Goal: Task Accomplishment & Management: Complete application form

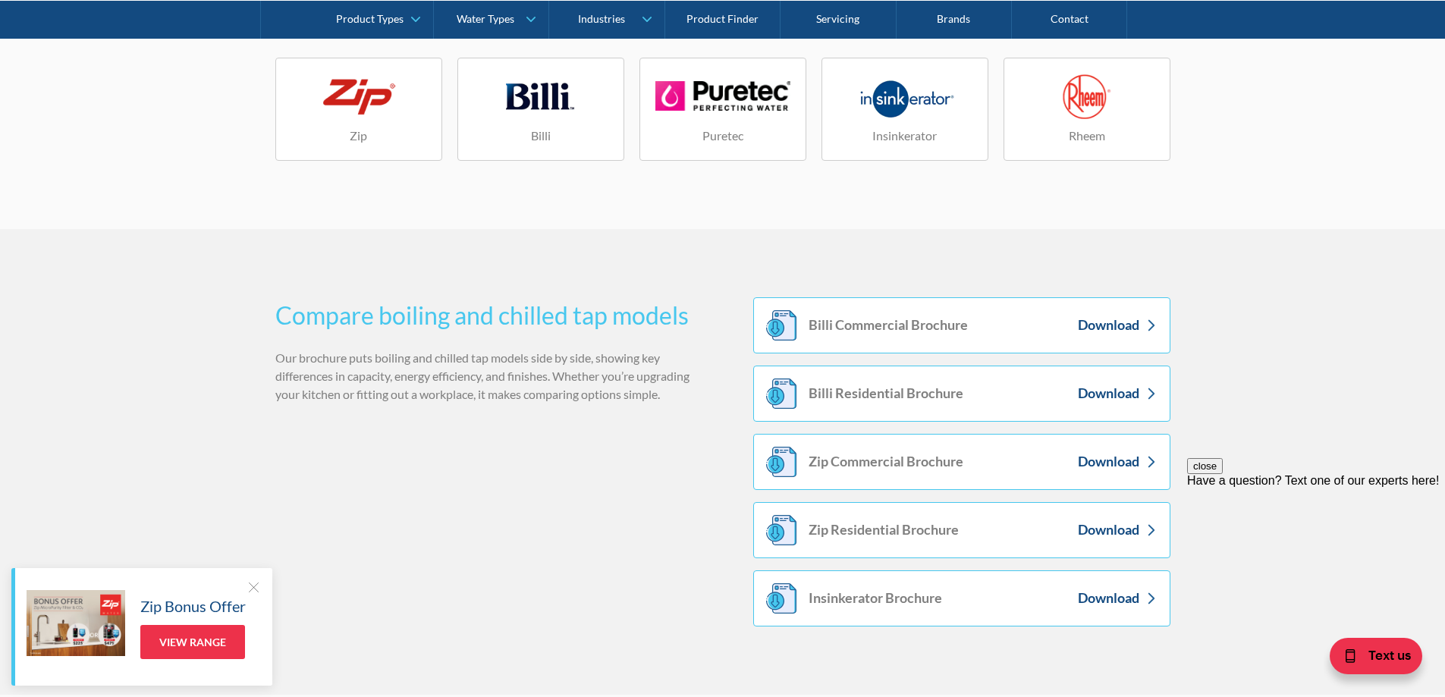
scroll to position [2578, 0]
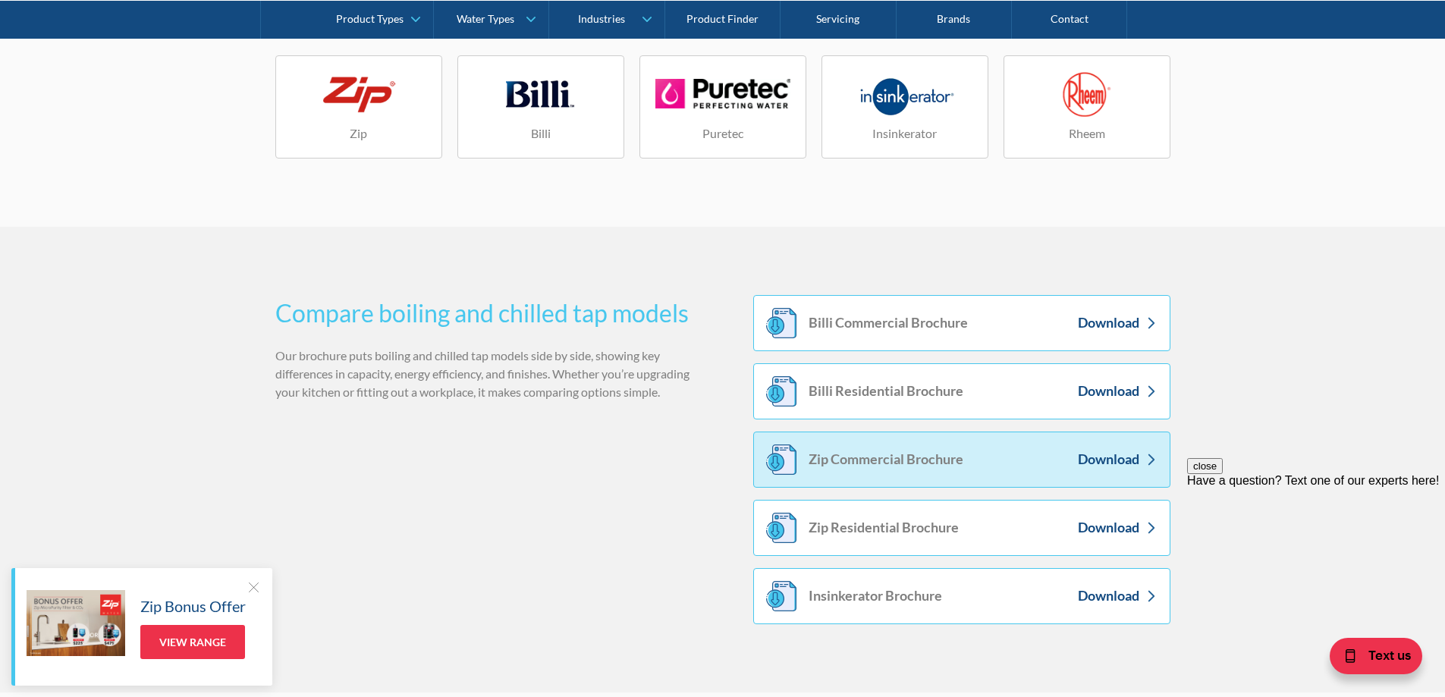
click at [1104, 455] on div "Download" at bounding box center [1108, 459] width 61 height 20
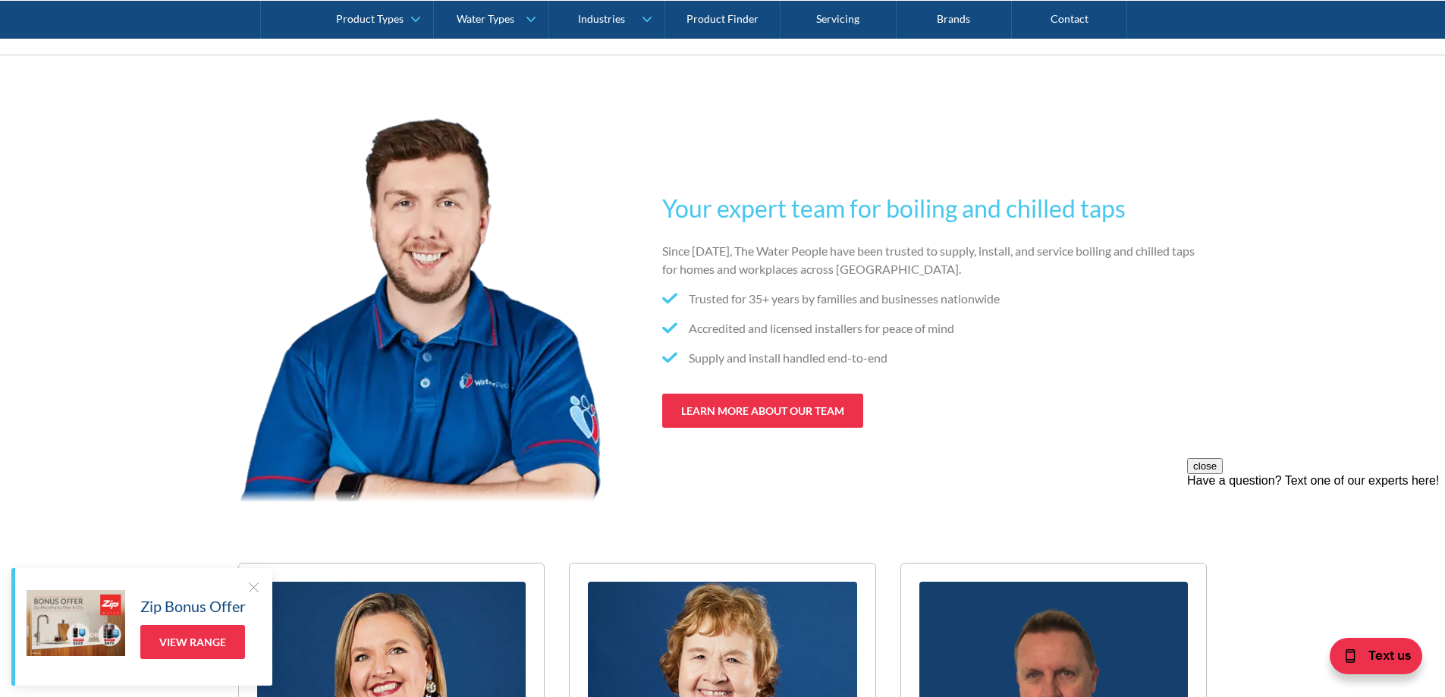
scroll to position [7962, 0]
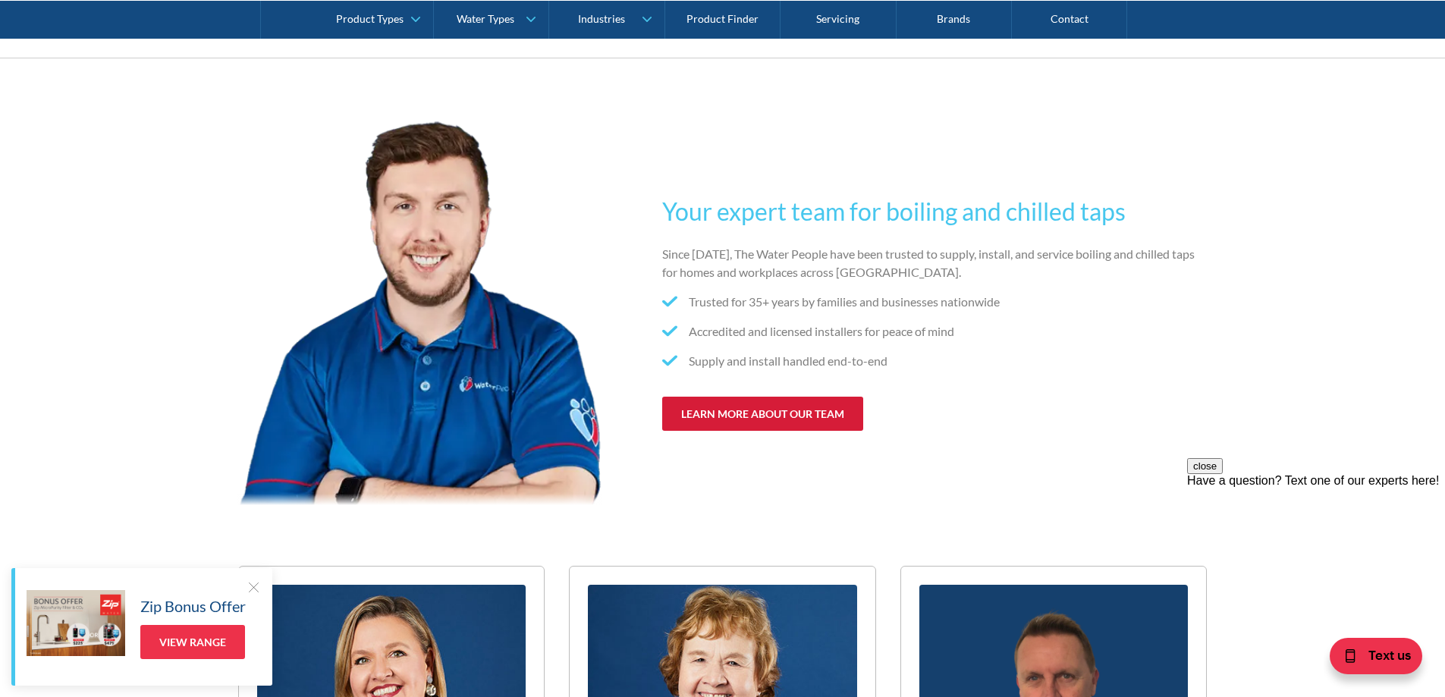
click at [777, 431] on link "learn more about our team" at bounding box center [762, 414] width 201 height 34
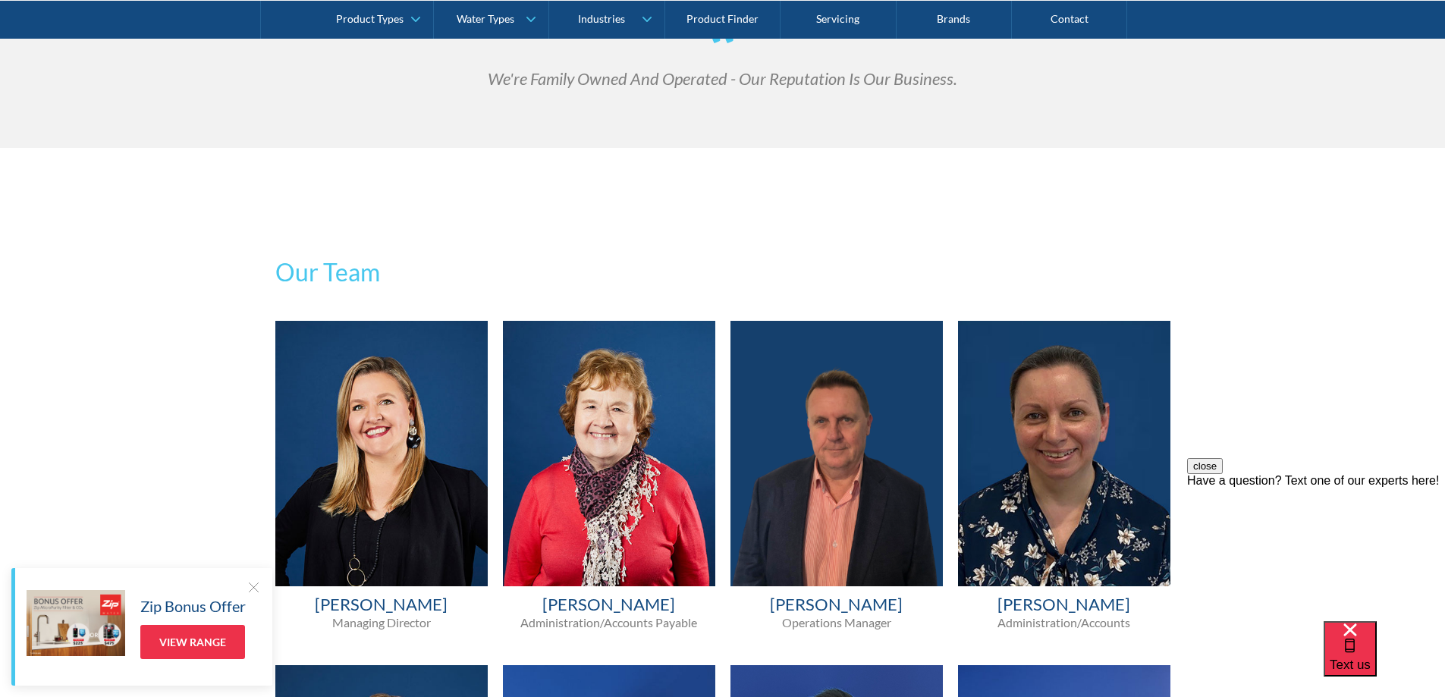
scroll to position [834, 0]
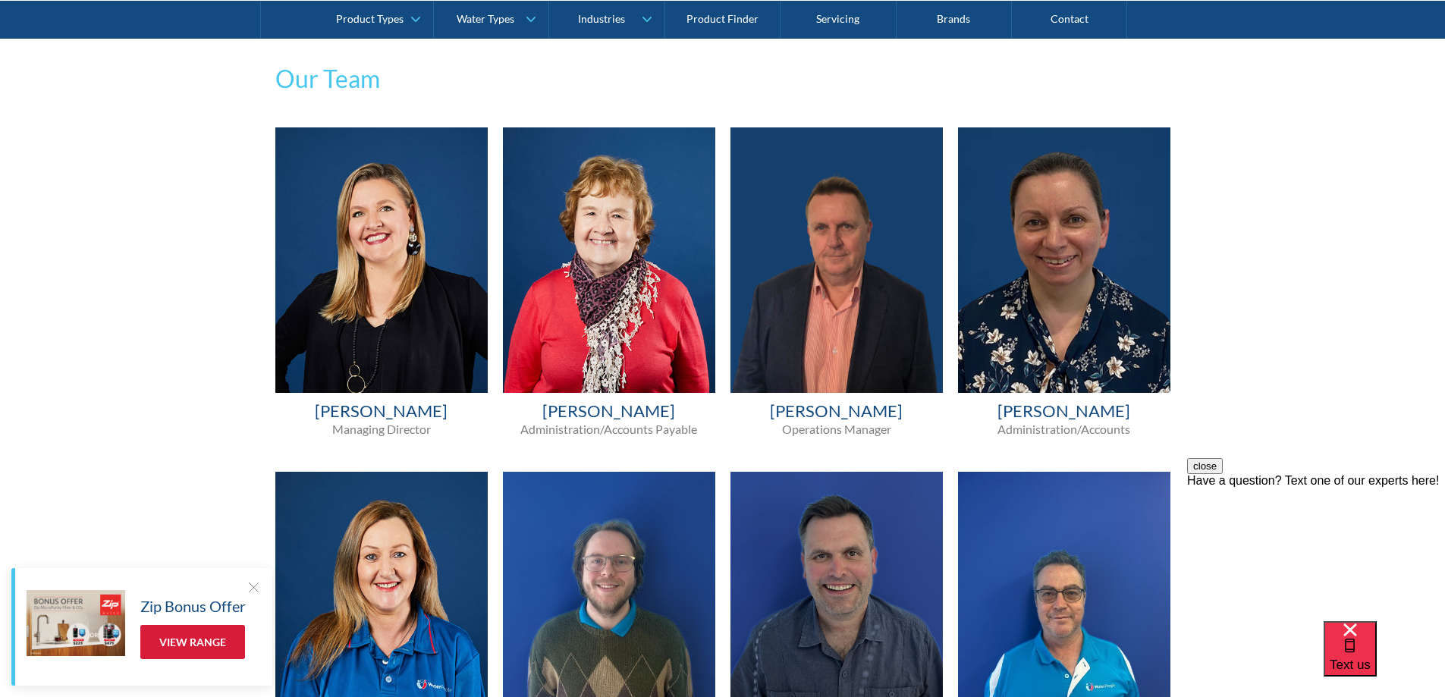
click at [190, 640] on link "View Range" at bounding box center [192, 642] width 105 height 34
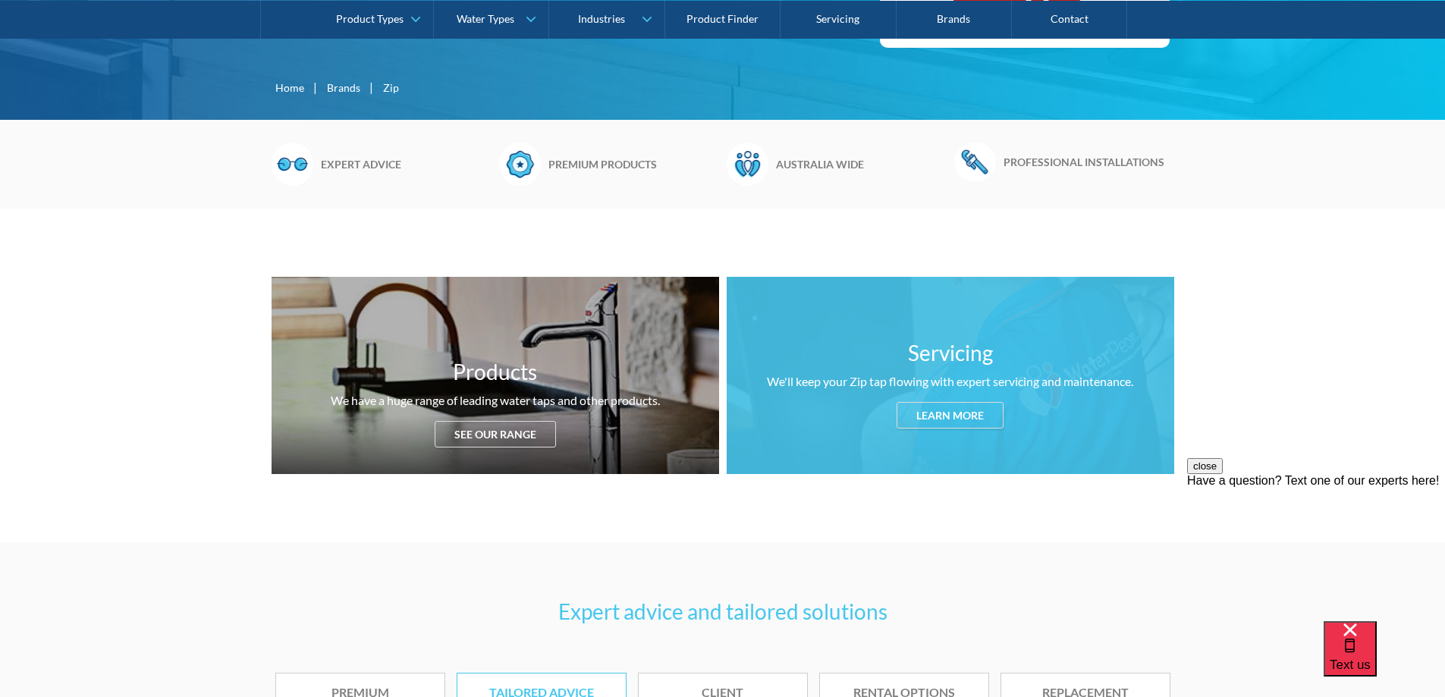
click at [954, 416] on div "Learn more" at bounding box center [949, 415] width 107 height 27
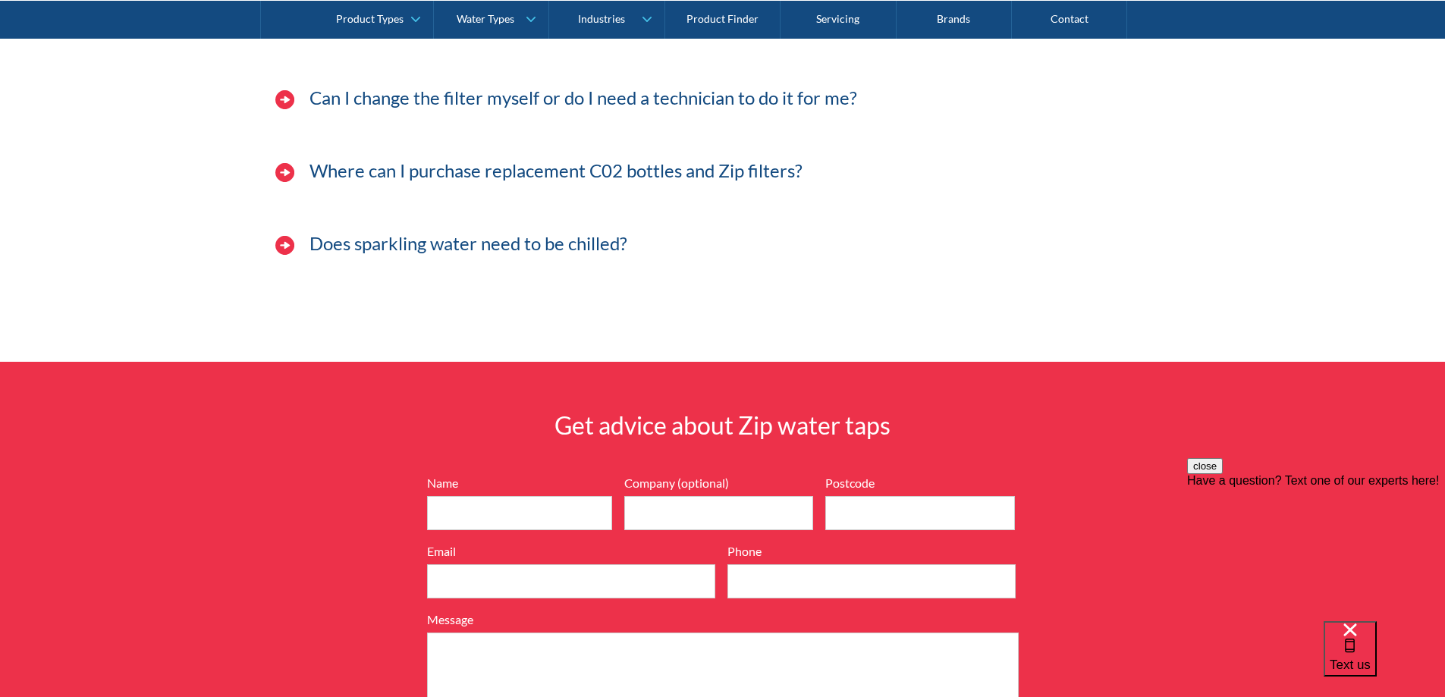
scroll to position [5061, 0]
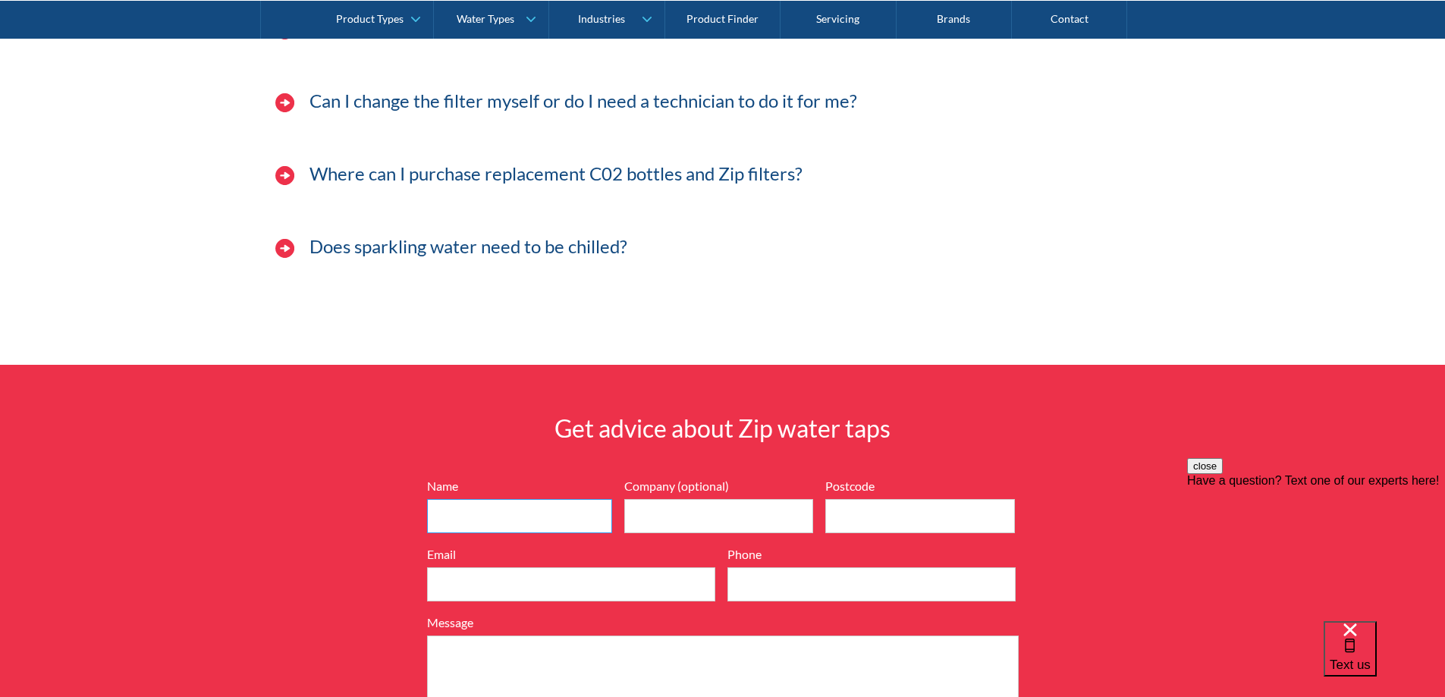
click at [480, 529] on input "Name" at bounding box center [519, 516] width 185 height 34
type input "Kristy"
type input "T"
click at [908, 509] on input "Postcode" at bounding box center [920, 516] width 190 height 34
type input "2298"
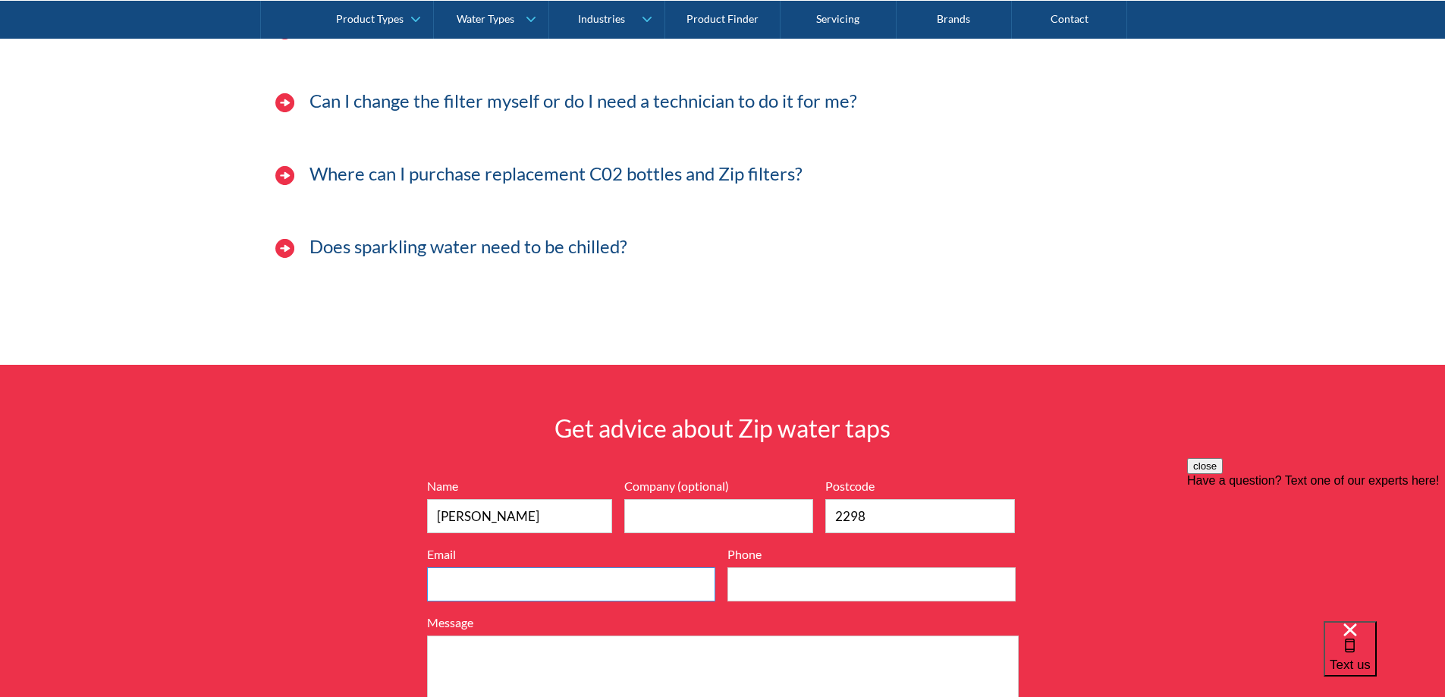
click at [544, 599] on input "Email" at bounding box center [571, 584] width 288 height 34
type input "treatment@thesmilefactory.com.au"
type input "The Smile Factory"
type input "0240370903"
drag, startPoint x: 836, startPoint y: 588, endPoint x: 717, endPoint y: 590, distance: 119.1
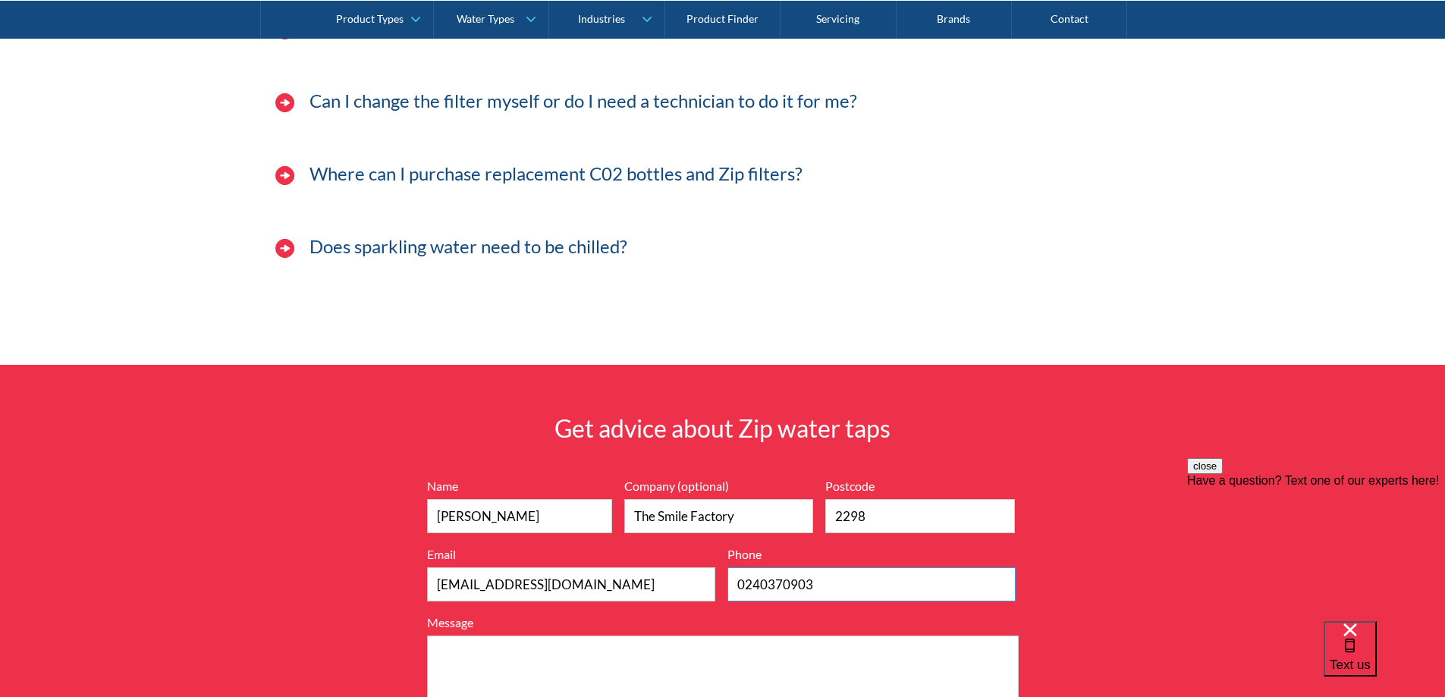
click at [717, 590] on div "Name Kristy Company (optional) The Smile Factory Postcode 2298 Email treatment@…" at bounding box center [722, 609] width 607 height 265
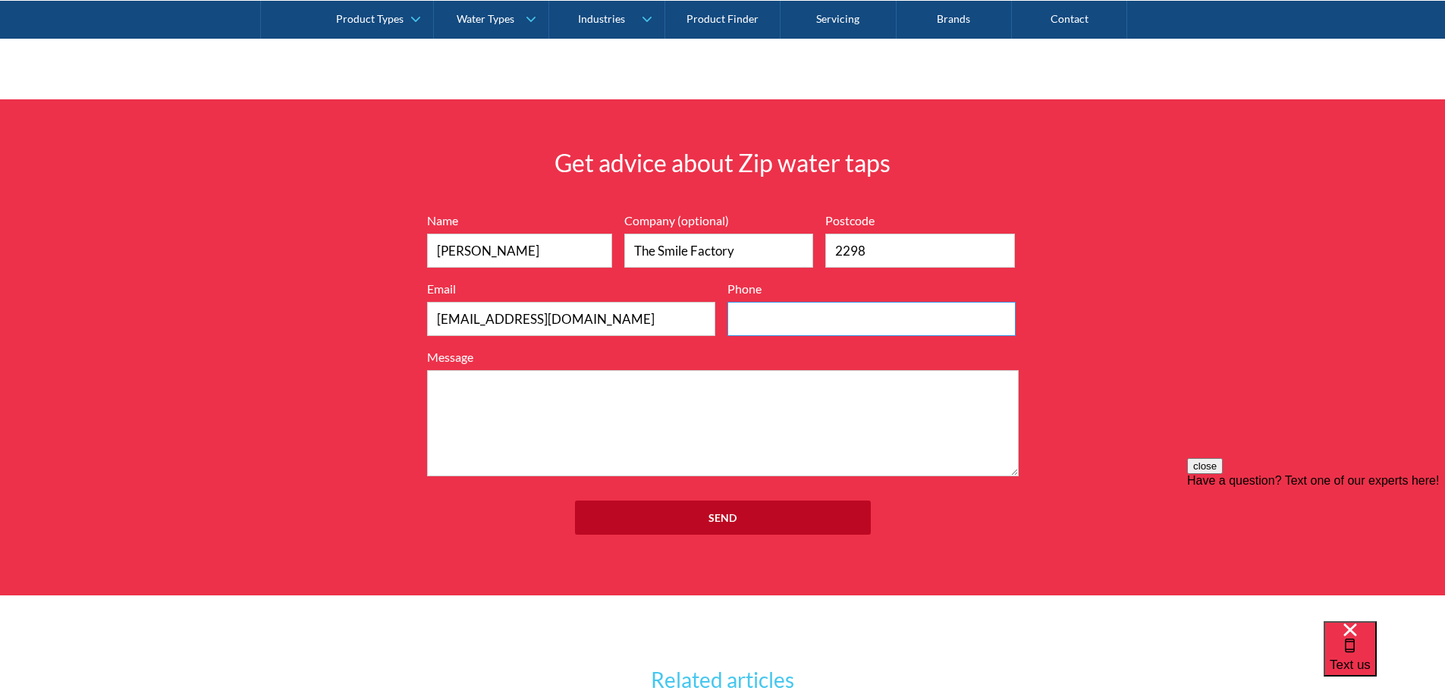
scroll to position [5364, 0]
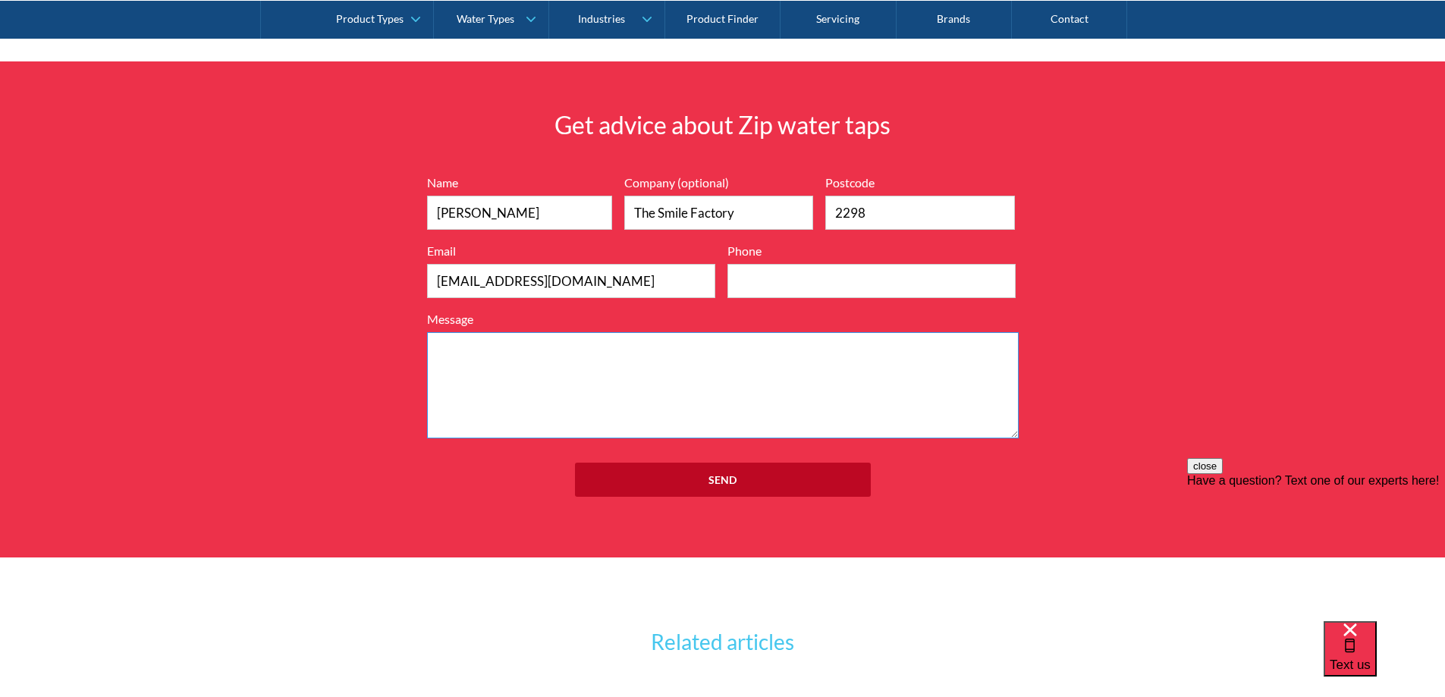
click at [543, 388] on textarea "Message" at bounding box center [722, 385] width 591 height 106
type textarea "Hi Team, I am"
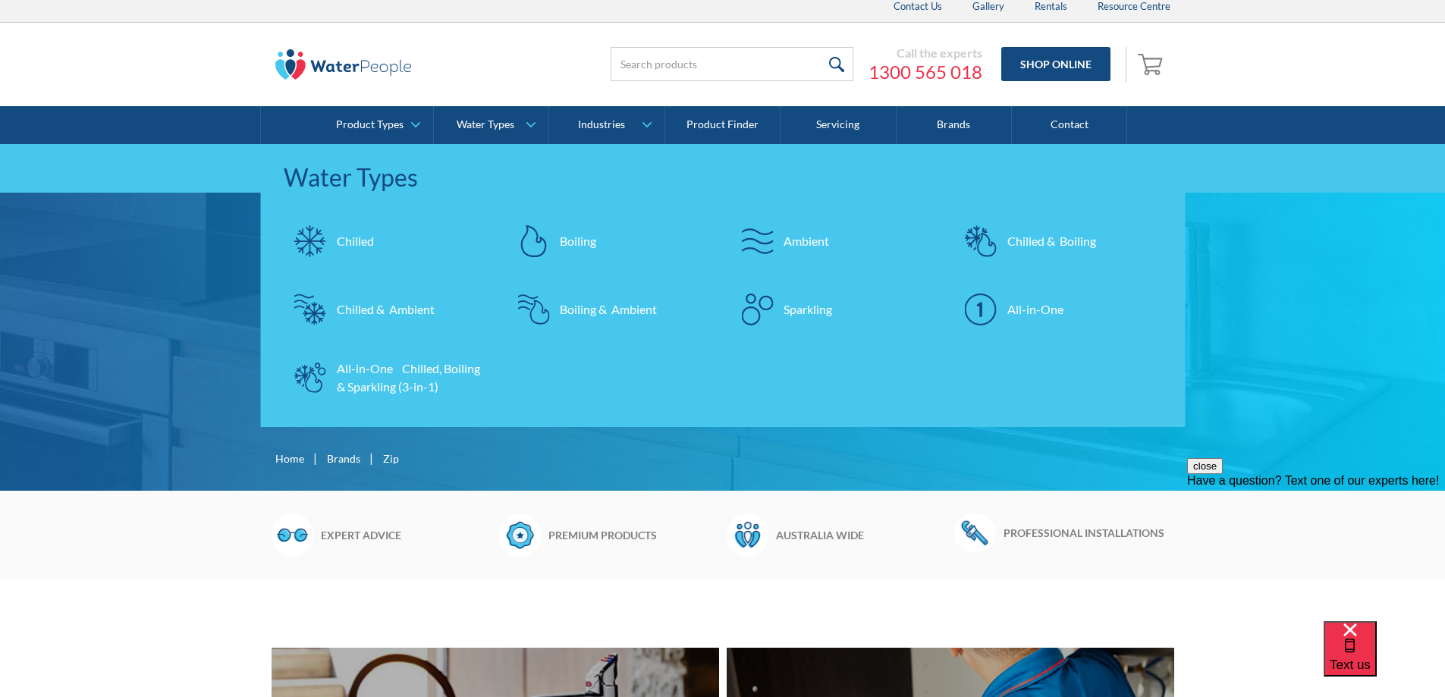
scroll to position [0, 0]
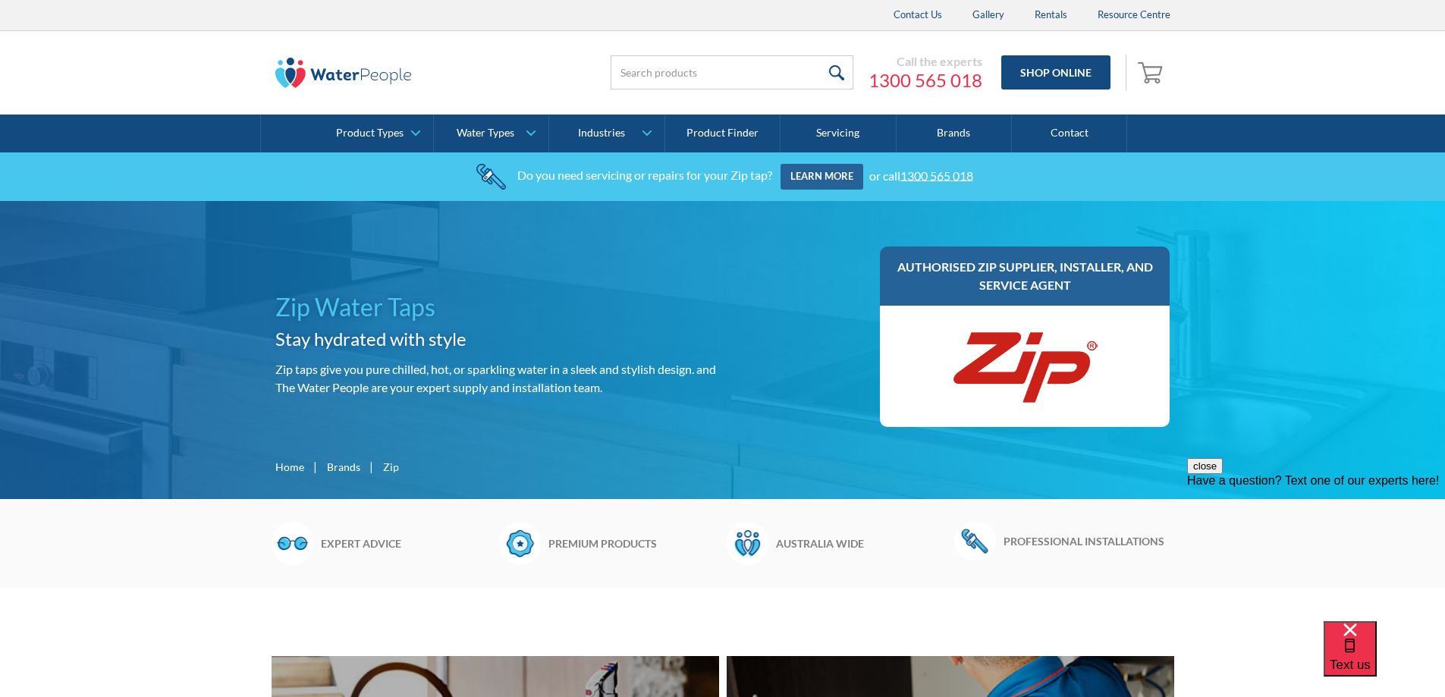
scroll to position [379, 0]
